Goal: Book appointment/travel/reservation

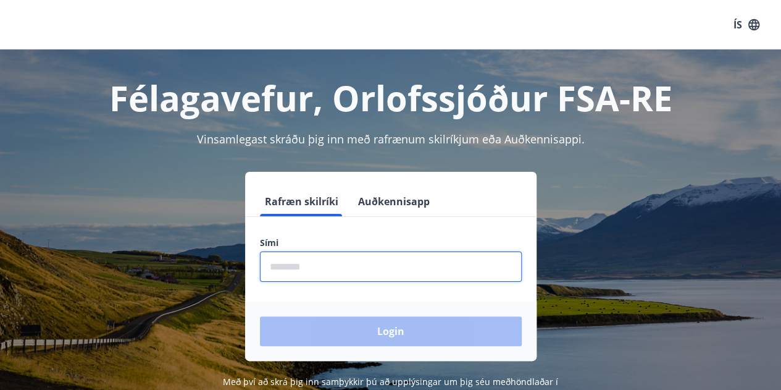
click at [444, 264] on input "phone" at bounding box center [391, 266] width 262 height 30
type input "********"
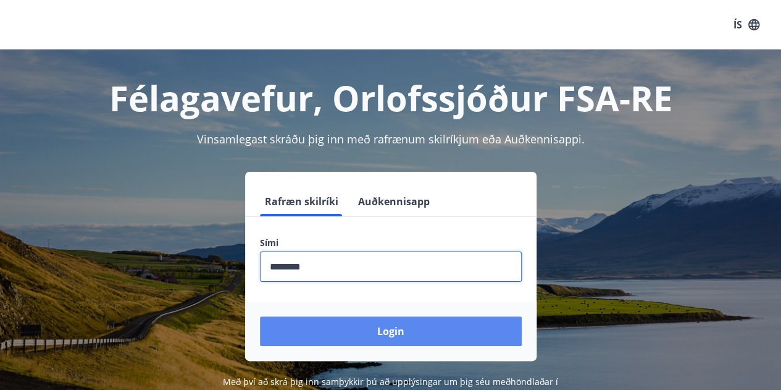
click at [397, 329] on button "Login" at bounding box center [391, 331] width 262 height 30
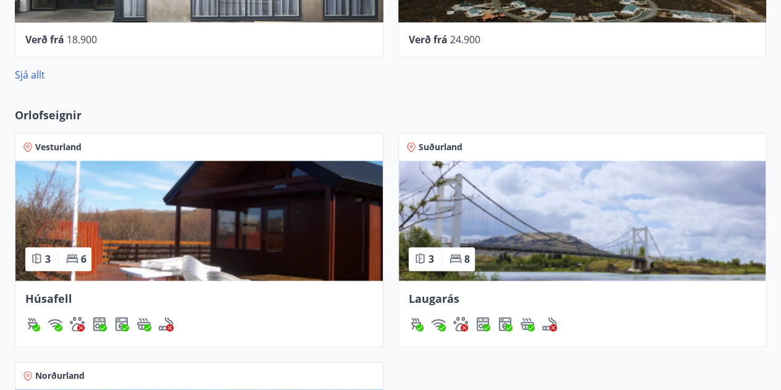
scroll to position [741, 0]
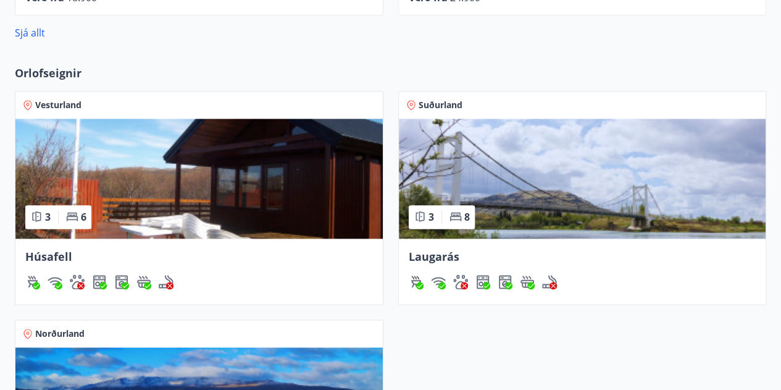
click at [275, 181] on img at bounding box center [198, 179] width 367 height 120
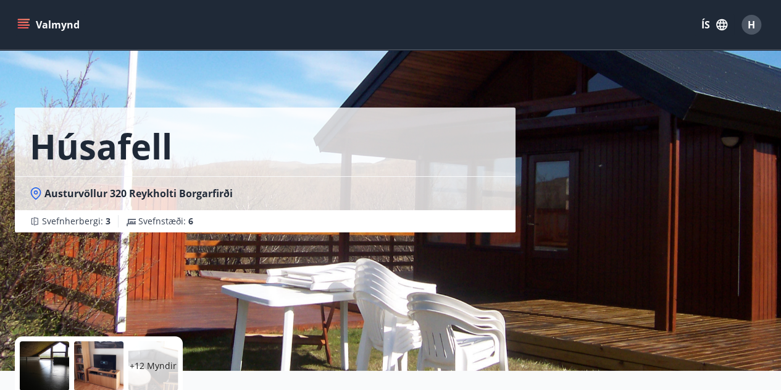
click at [18, 19] on icon "menu" at bounding box center [25, 19] width 14 height 1
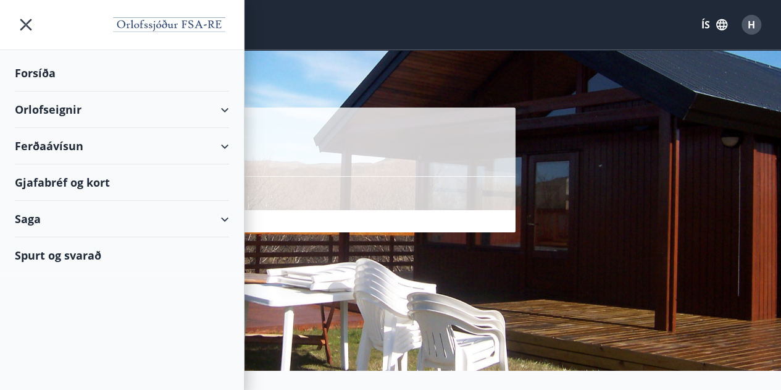
click at [65, 107] on div "Orlofseignir" at bounding box center [122, 109] width 214 height 36
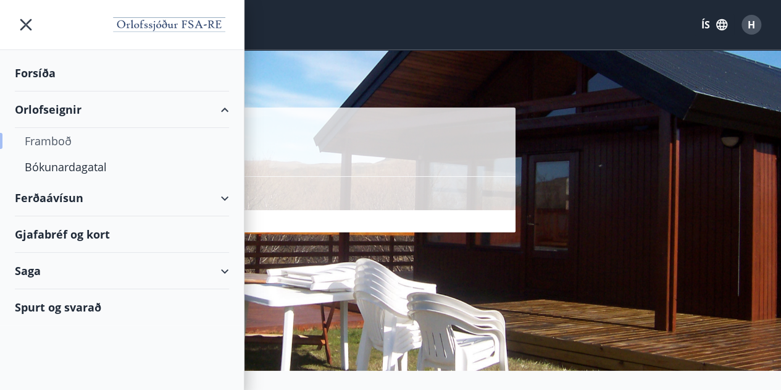
click at [40, 147] on div "Framboð" at bounding box center [122, 141] width 195 height 26
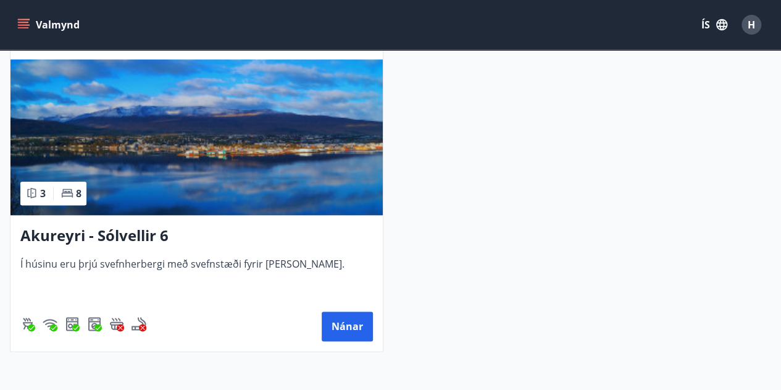
click at [119, 239] on h3 "Akureyri - Sólvellir 6" at bounding box center [196, 236] width 353 height 22
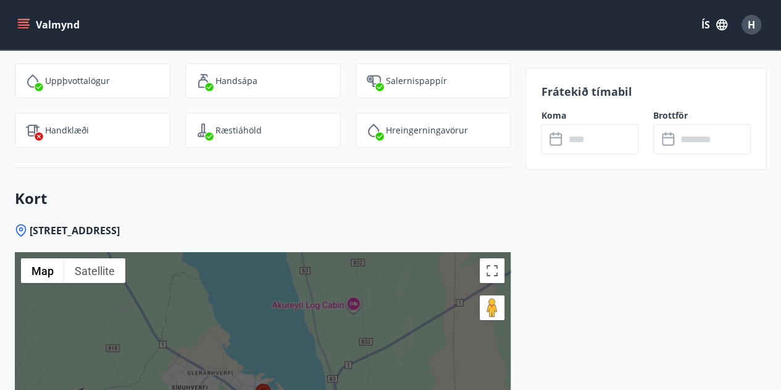
scroll to position [1706, 0]
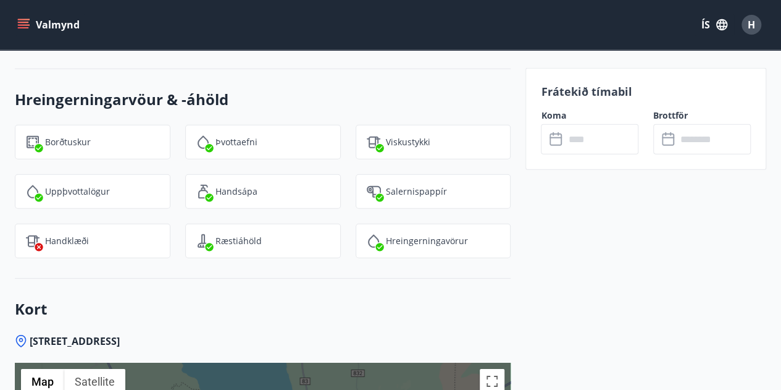
click at [595, 136] on input "text" at bounding box center [601, 139] width 74 height 30
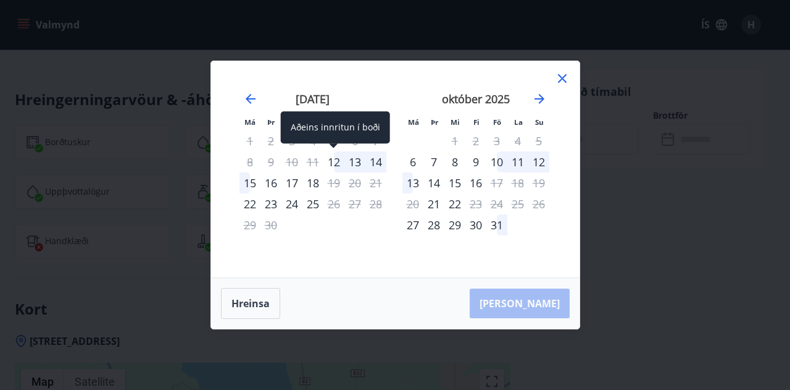
click at [338, 160] on div "12" at bounding box center [334, 161] width 21 height 21
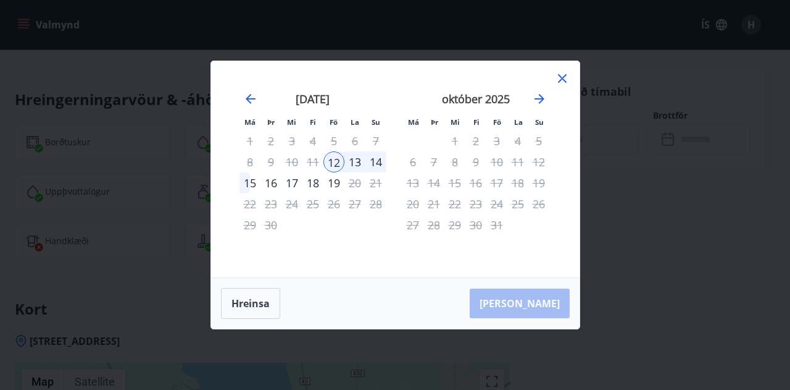
click at [254, 185] on div "15" at bounding box center [250, 182] width 21 height 21
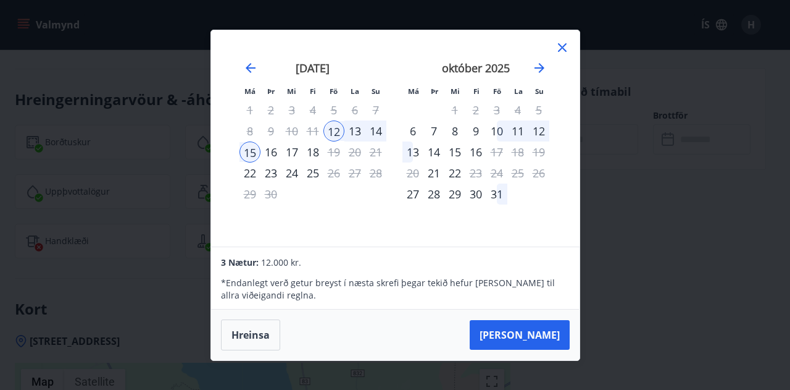
click at [498, 128] on div "10" at bounding box center [497, 130] width 21 height 21
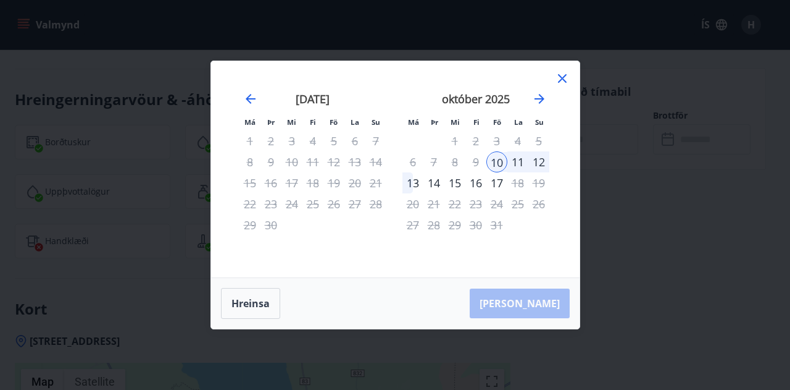
click at [416, 182] on div "13" at bounding box center [413, 182] width 21 height 21
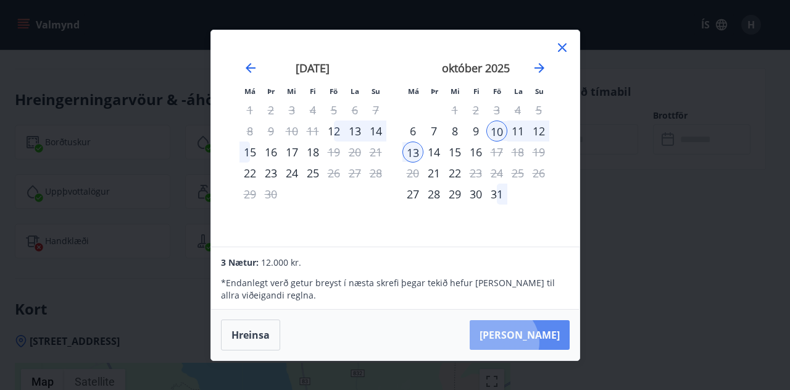
click at [540, 341] on button "Taka Frá" at bounding box center [520, 335] width 100 height 30
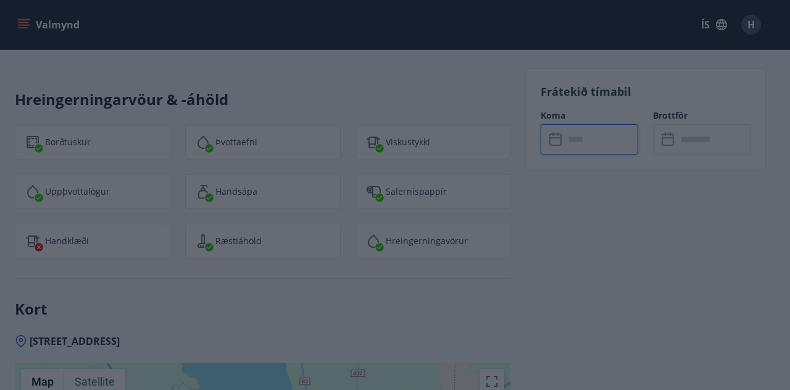
type input "******"
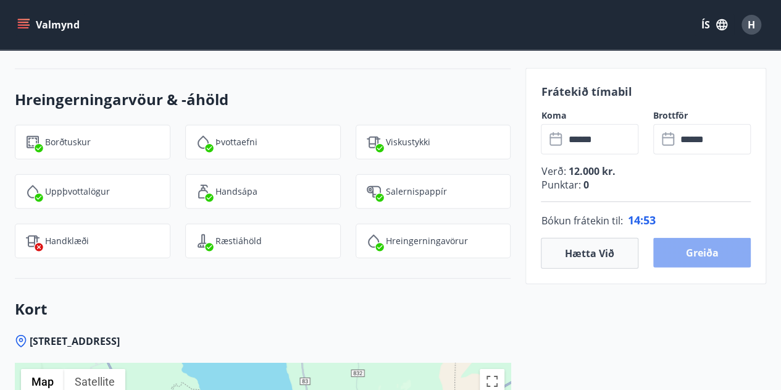
click at [682, 249] on button "Greiða" at bounding box center [702, 253] width 98 height 30
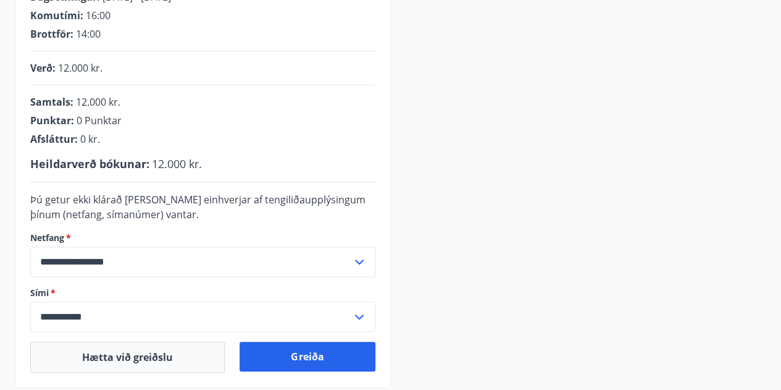
scroll to position [409, 0]
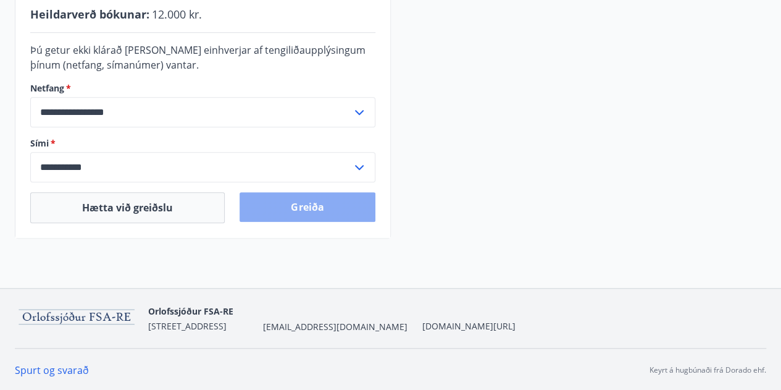
click at [311, 204] on button "Greiða" at bounding box center [307, 207] width 135 height 30
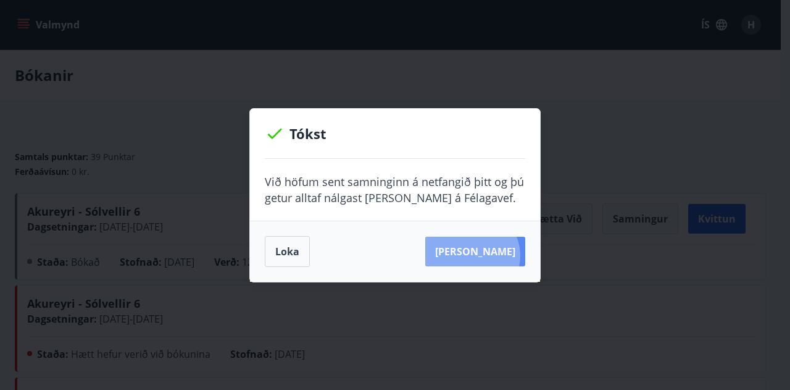
click at [492, 255] on button "Sjá samning" at bounding box center [475, 252] width 100 height 30
click at [280, 243] on button "Loka" at bounding box center [287, 251] width 45 height 31
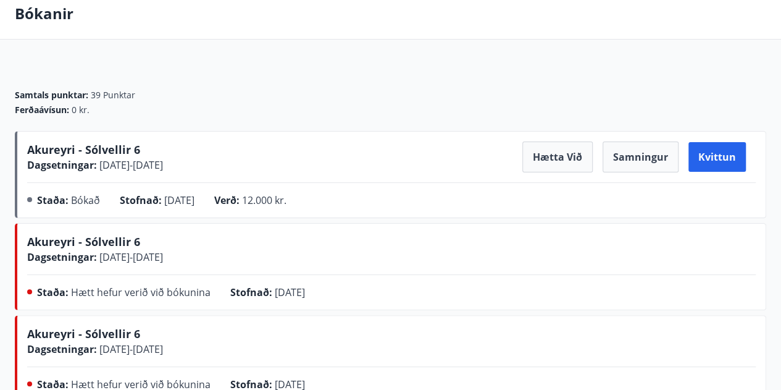
scroll to position [62, 0]
